Goal: Transaction & Acquisition: Purchase product/service

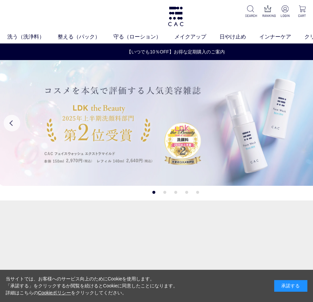
click at [184, 114] on img at bounding box center [175, 123] width 351 height 126
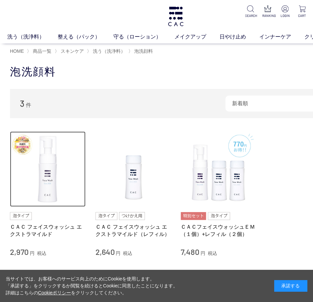
click at [44, 158] on img at bounding box center [48, 169] width 76 height 76
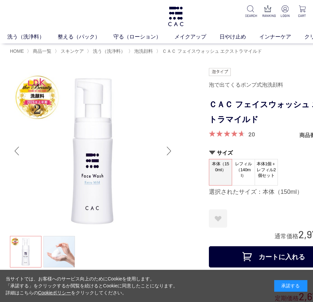
click at [254, 118] on h1 "ＣＡＣ フェイスウォッシュ エクストラマイルド" at bounding box center [275, 112] width 133 height 30
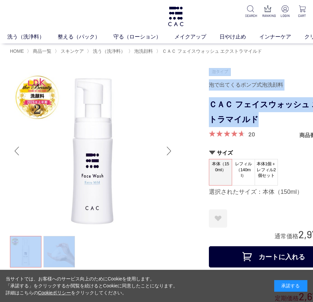
drag, startPoint x: 252, startPoint y: 119, endPoint x: 208, endPoint y: 106, distance: 46.2
click at [255, 121] on h1 "ＣＡＣ フェイスウォッシュ エクストラマイルド" at bounding box center [275, 112] width 133 height 30
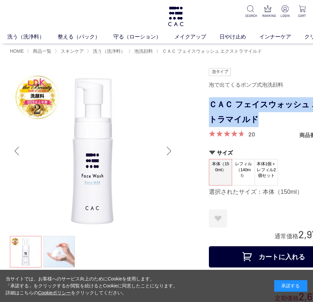
drag, startPoint x: 211, startPoint y: 106, endPoint x: 247, endPoint y: 116, distance: 37.8
click at [247, 116] on h1 "ＣＡＣ フェイスウォッシュ エクストラマイルド" at bounding box center [275, 112] width 133 height 30
copy h1 "ＣＡＣ フェイスウォッシュ エクストラマイルド"
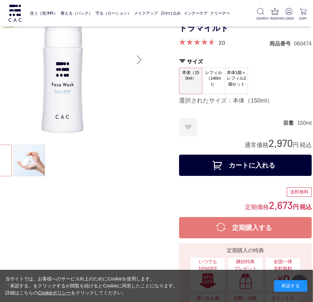
scroll to position [48, 38]
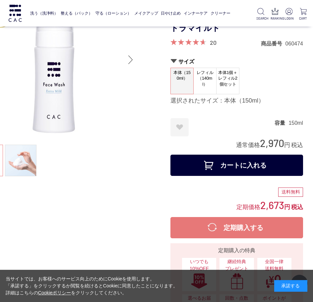
drag, startPoint x: 124, startPoint y: 233, endPoint x: 164, endPoint y: 233, distance: 40.8
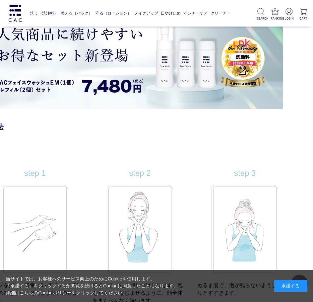
scroll to position [5299, 16]
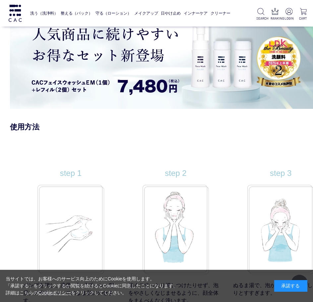
drag, startPoint x: 119, startPoint y: 124, endPoint x: 98, endPoint y: 120, distance: 20.6
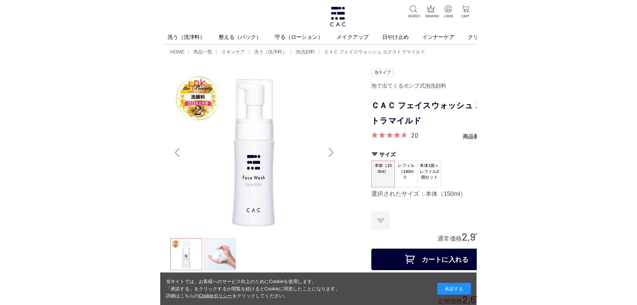
scroll to position [0, 0]
